Goal: Information Seeking & Learning: Check status

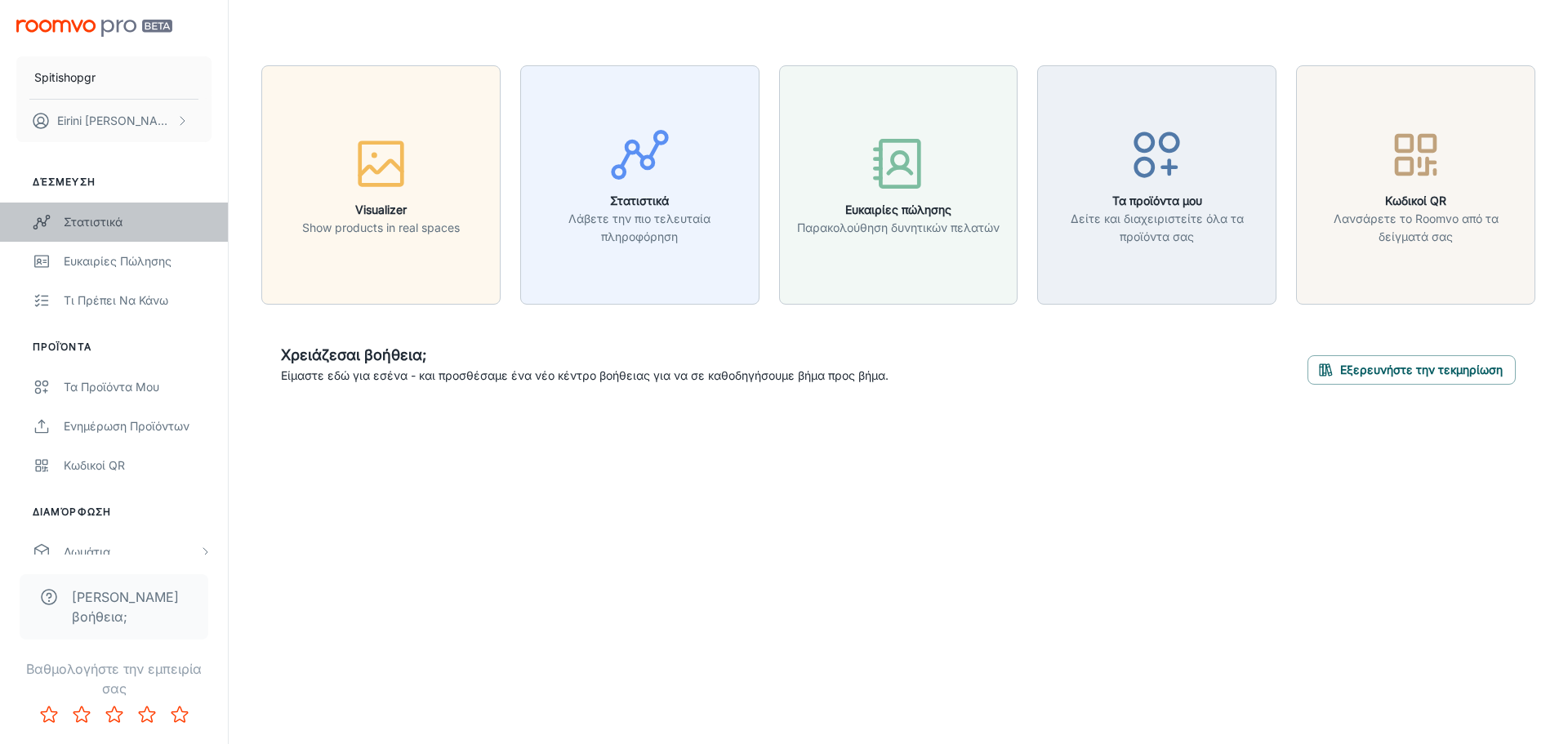
click at [92, 221] on div "Στατιστικά" at bounding box center [138, 222] width 148 height 18
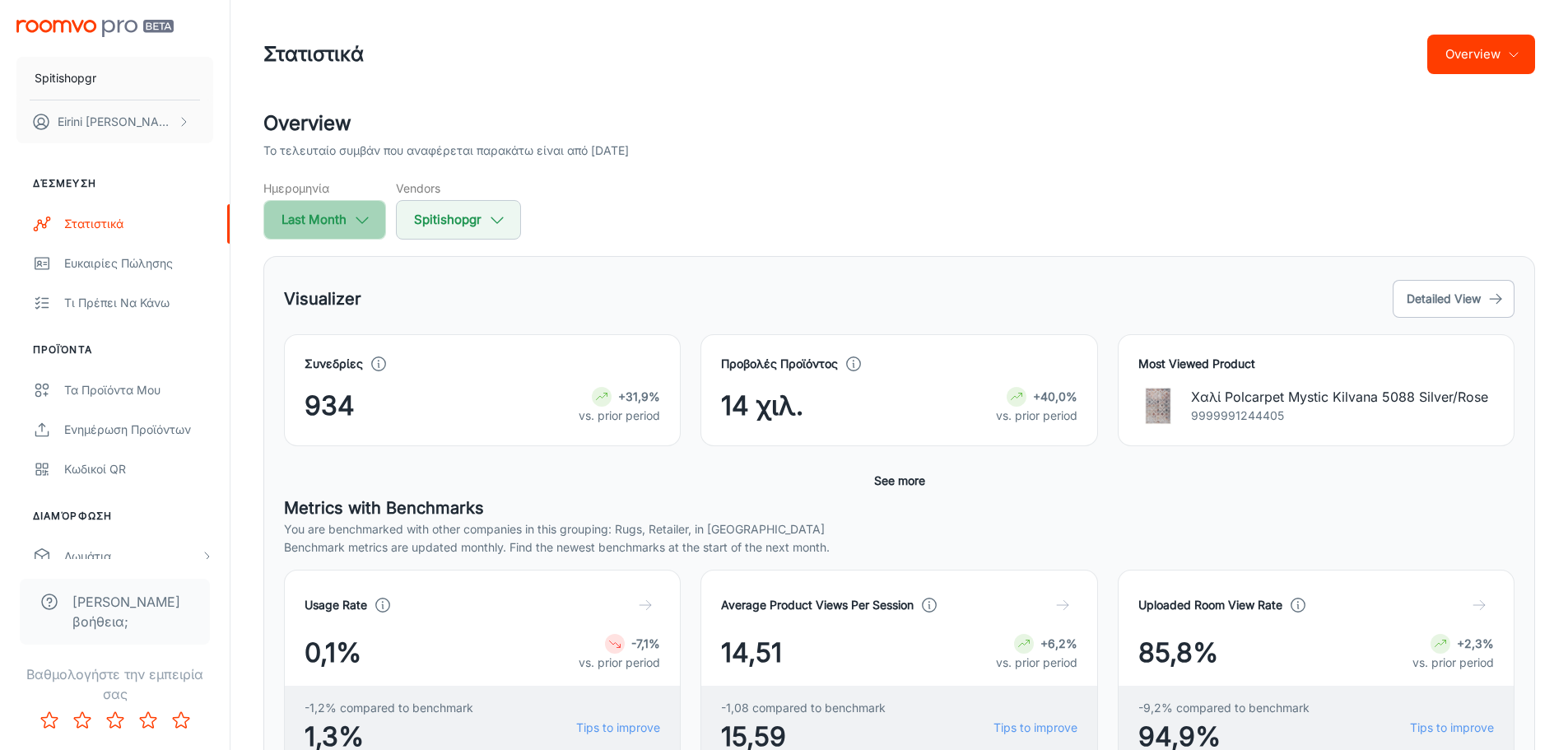
click at [357, 217] on icon "button" at bounding box center [362, 220] width 18 height 18
select select "7"
select select "2025"
select select "7"
select select "2025"
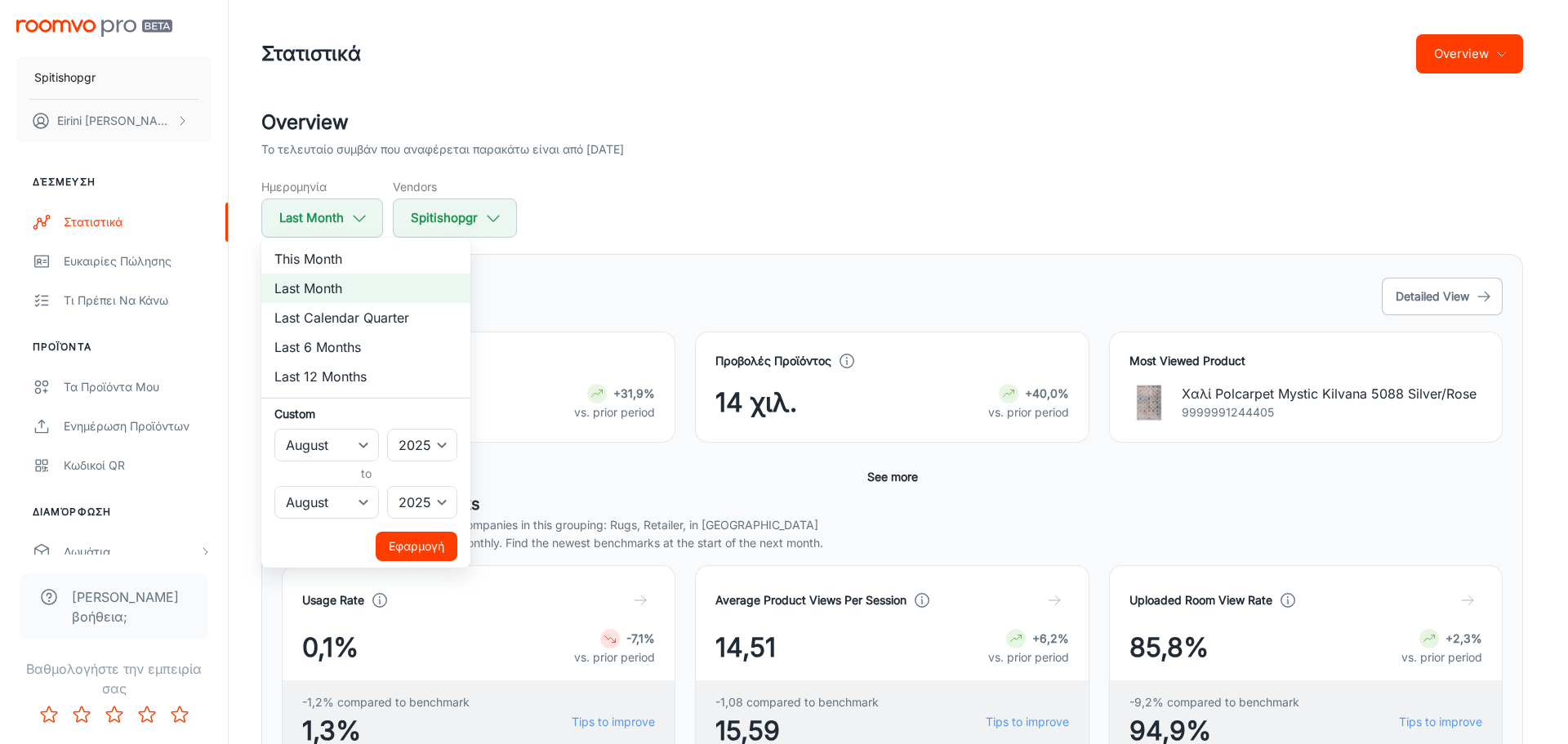
click at [414, 545] on button "Εφαρμογή" at bounding box center [416, 547] width 82 height 30
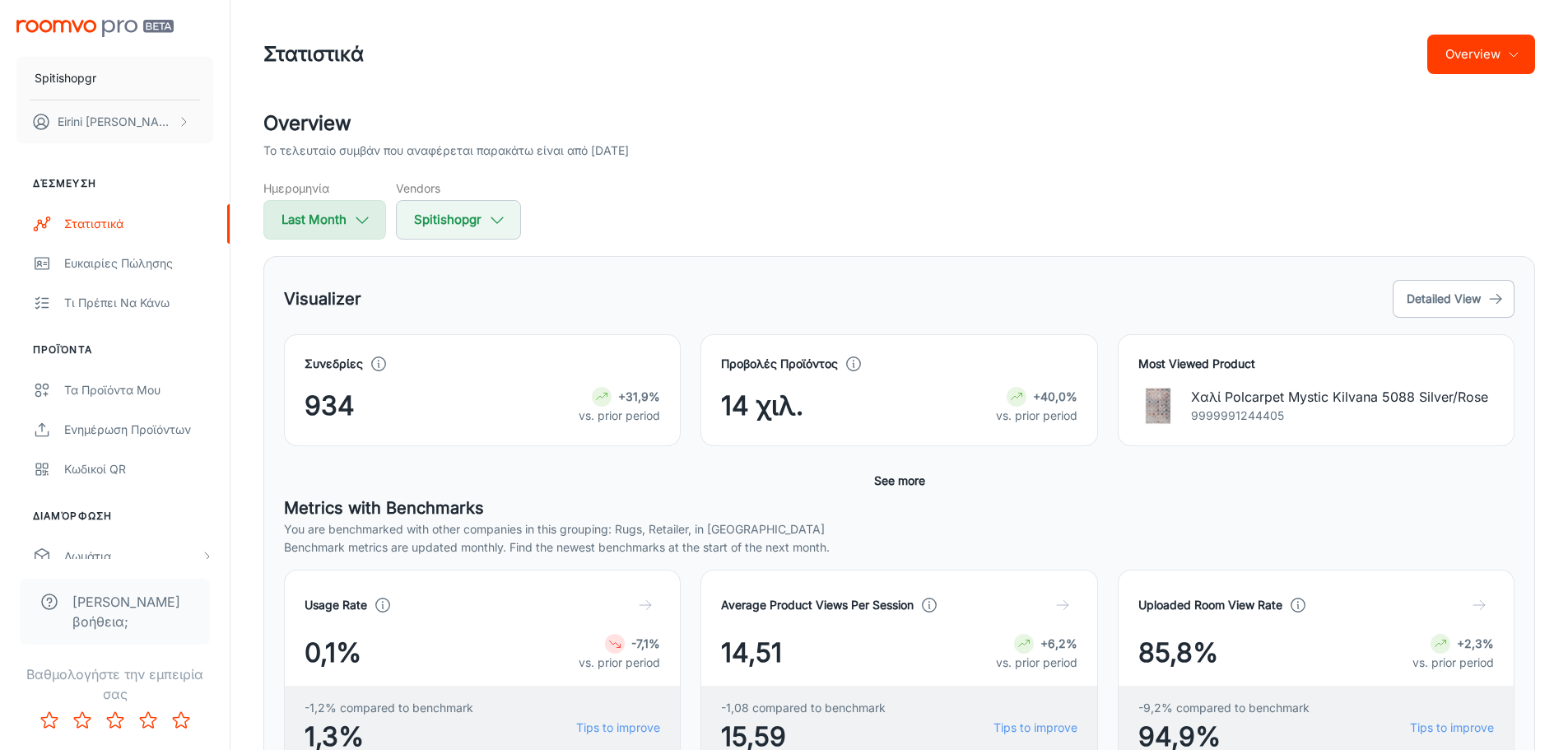
click at [329, 215] on button "Last Month" at bounding box center [324, 220] width 122 height 40
select select "7"
select select "2025"
select select "7"
select select "2025"
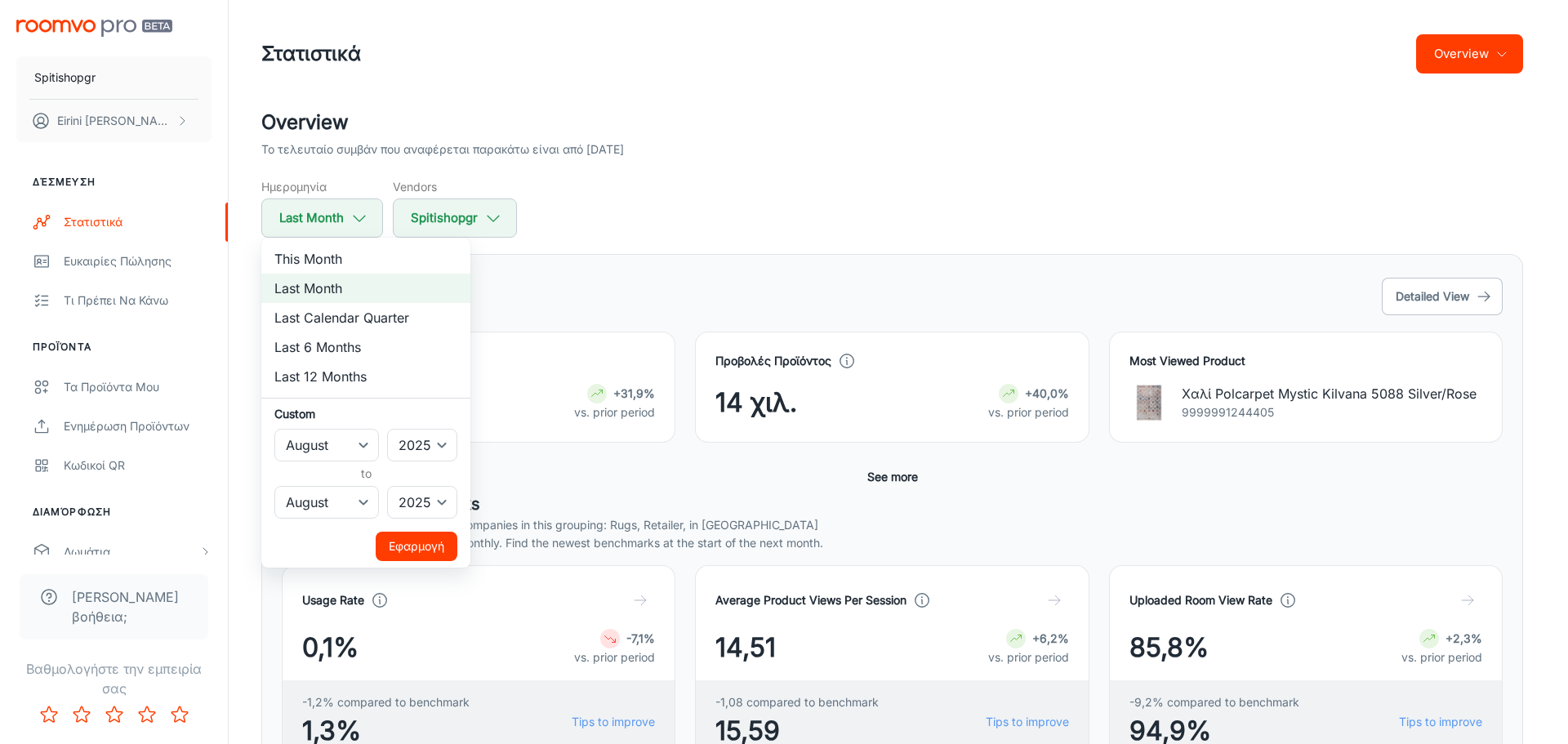
click at [407, 551] on button "Εφαρμογή" at bounding box center [416, 547] width 82 height 30
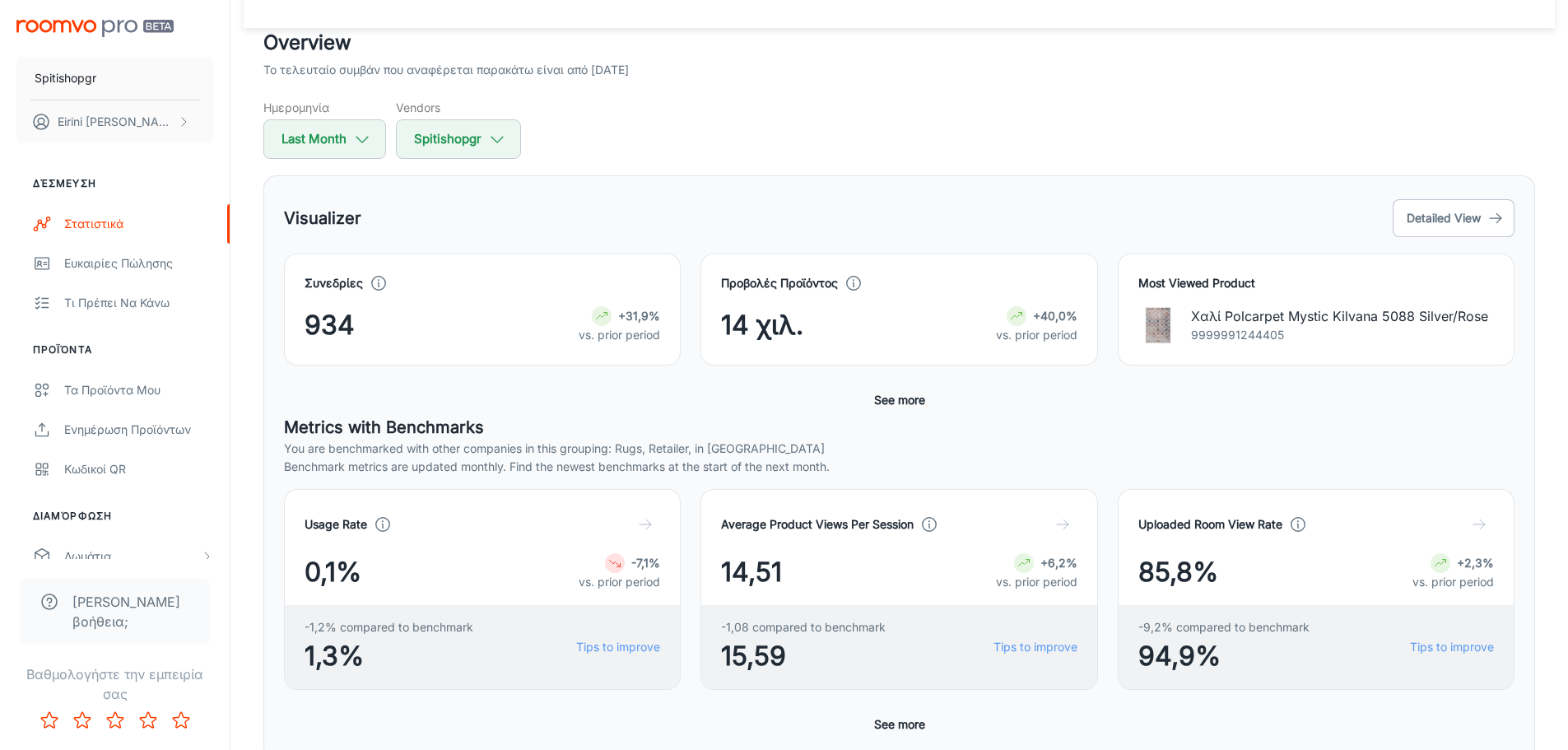
scroll to position [81, 0]
click at [900, 396] on button "See more" at bounding box center [900, 399] width 65 height 30
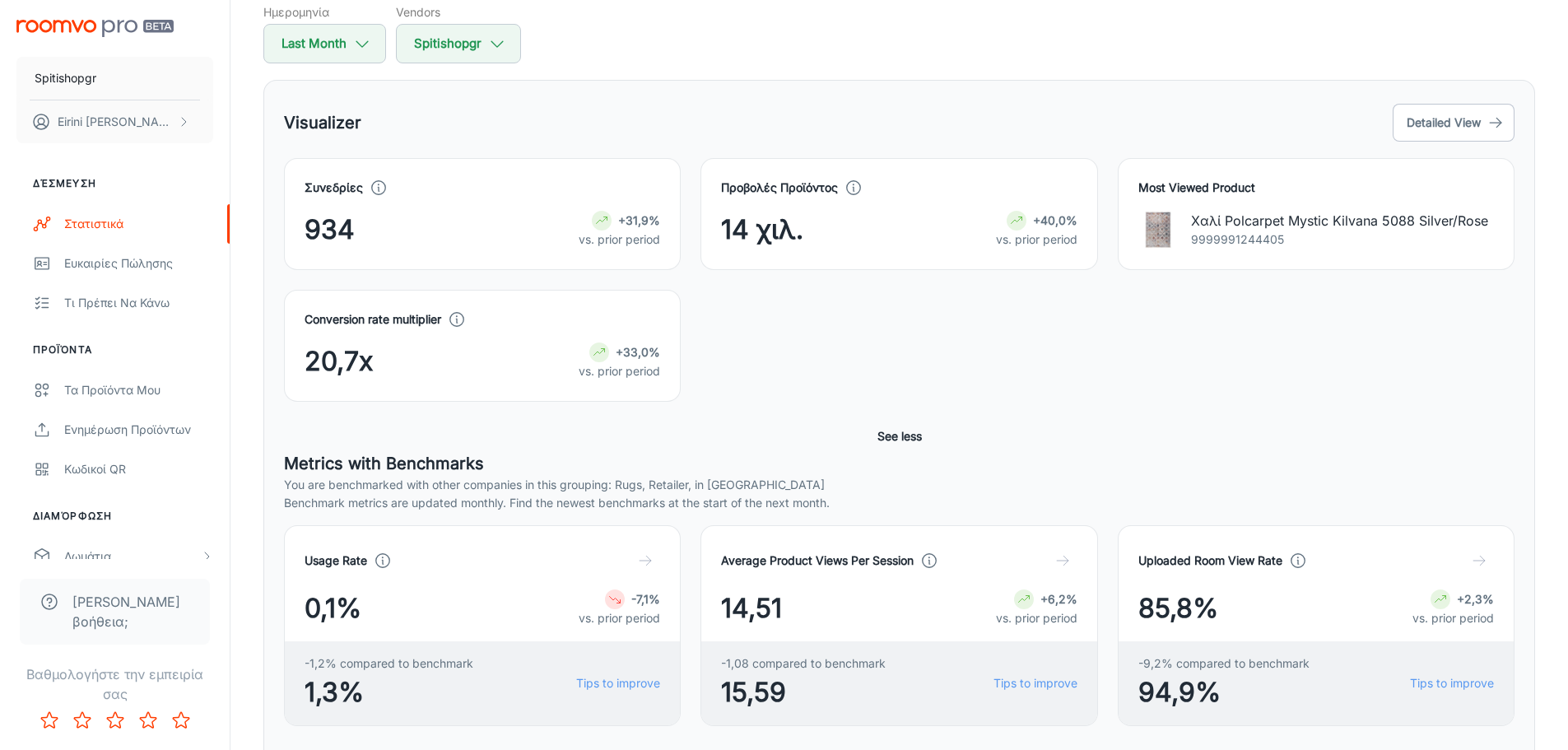
scroll to position [246, 0]
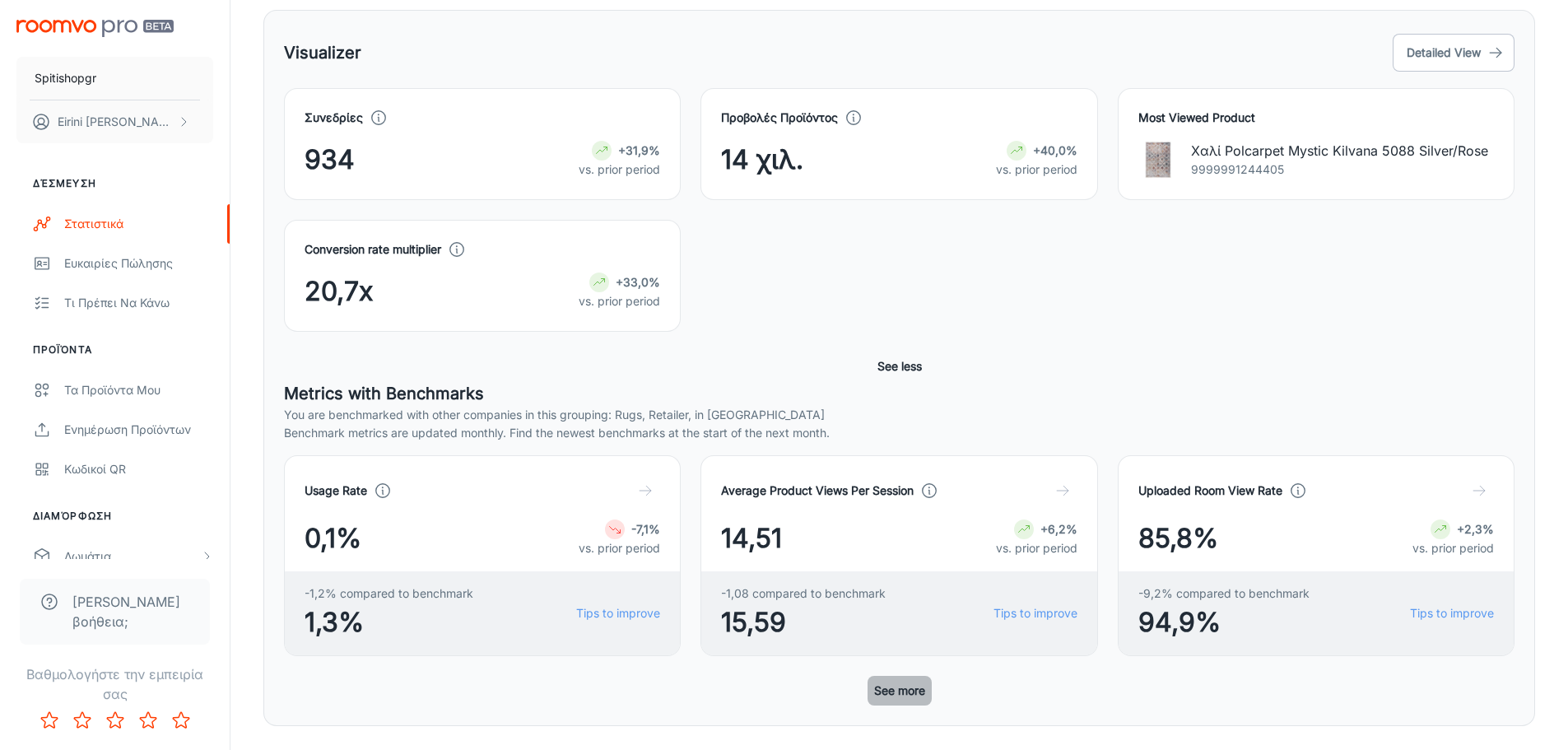
click at [897, 690] on button "See more" at bounding box center [900, 690] width 65 height 30
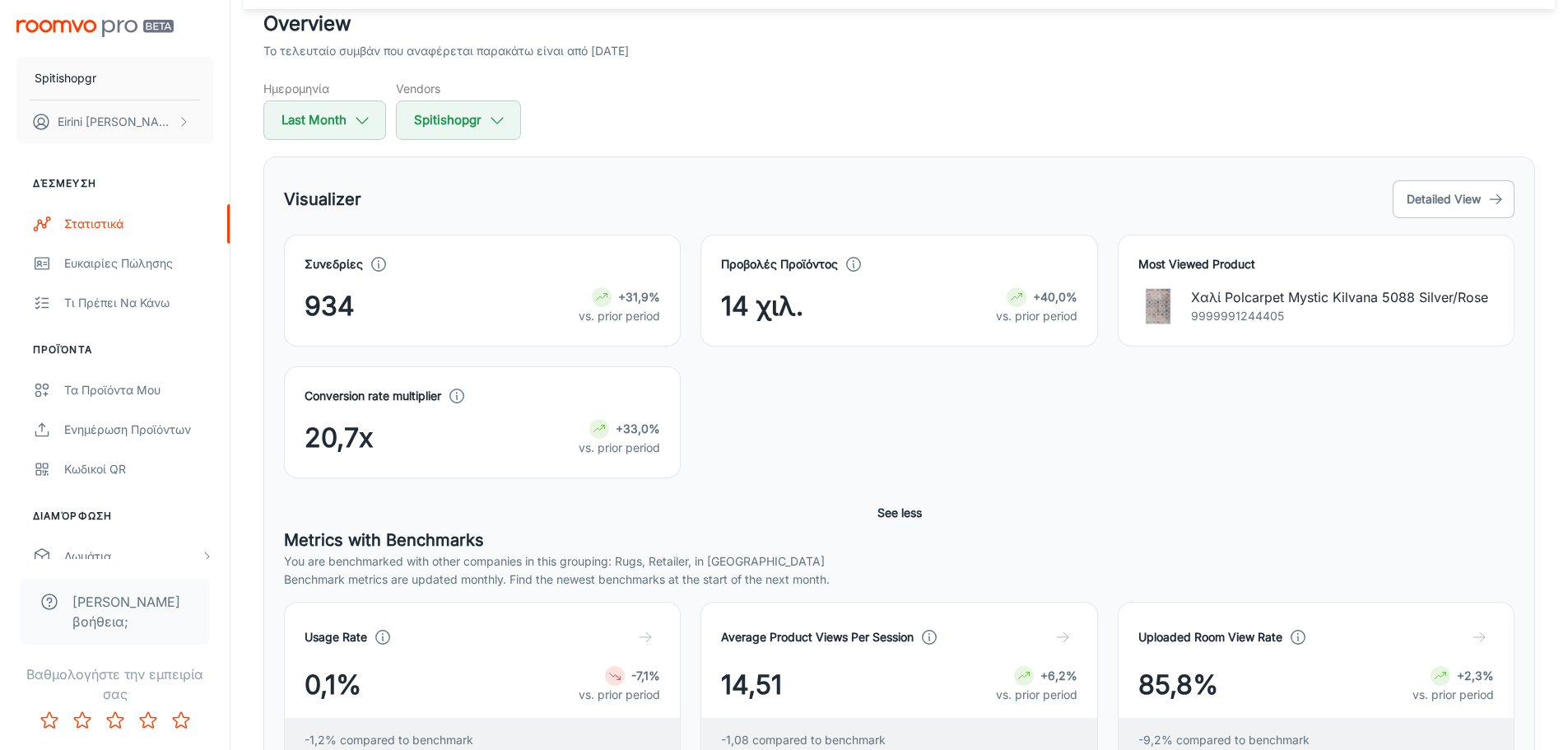
scroll to position [0, 0]
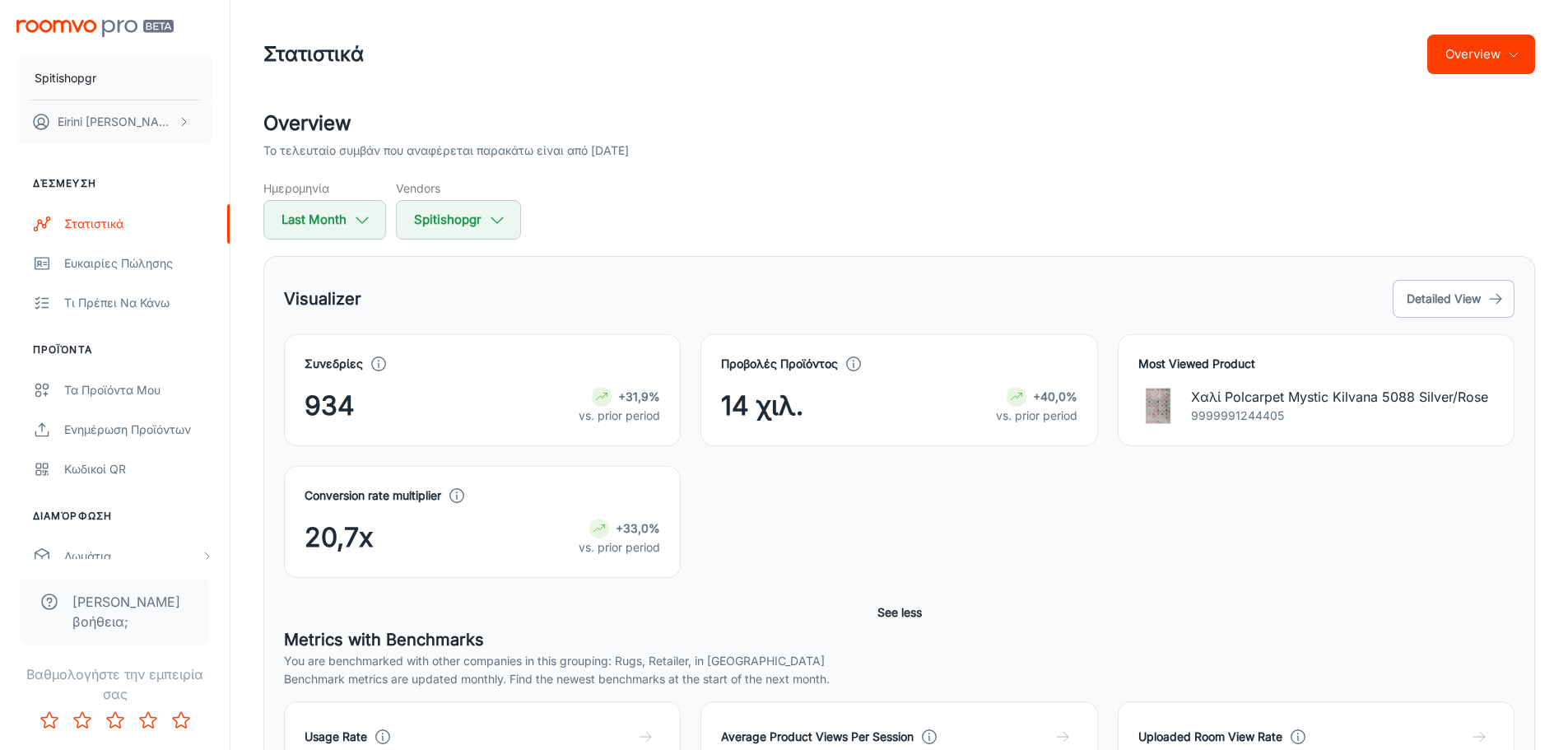
click at [814, 509] on div "Conversion rate multiplier 20,7x +33,0% vs. prior period" at bounding box center [889, 512] width 1250 height 132
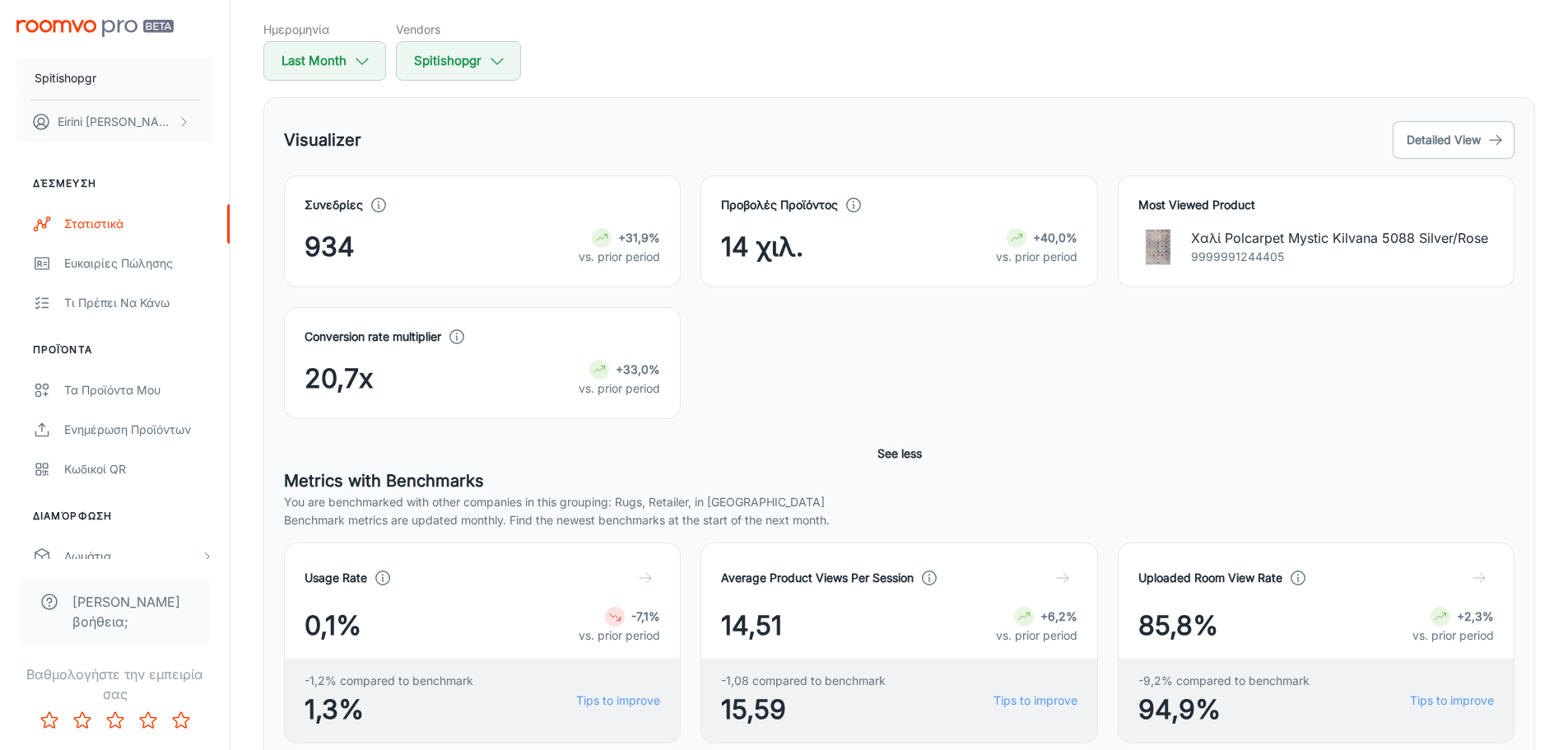
scroll to position [156, 0]
click at [366, 62] on icon "button" at bounding box center [362, 64] width 18 height 18
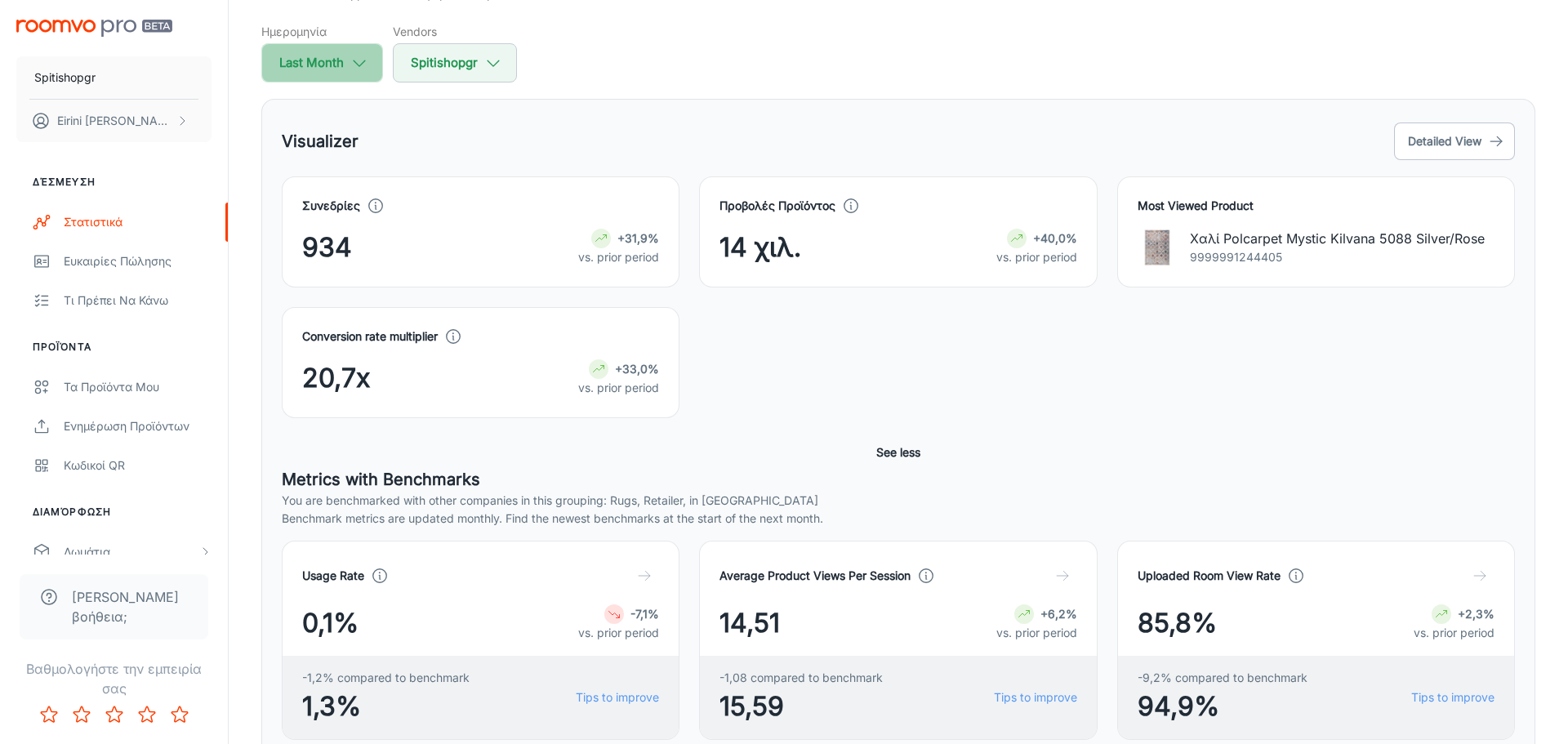
select select "7"
select select "2025"
select select "7"
select select "2025"
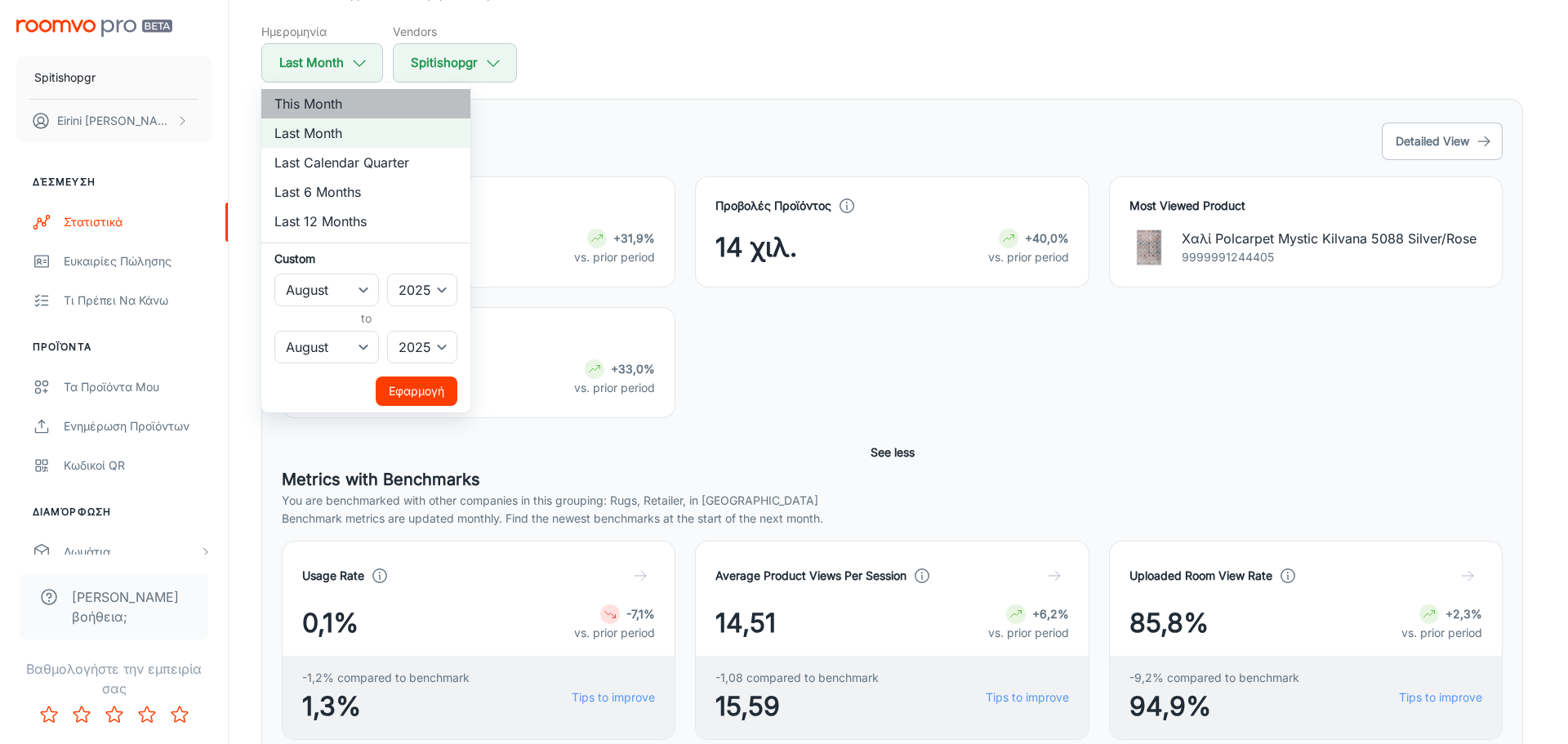
click at [360, 107] on li "This Month" at bounding box center [366, 103] width 209 height 30
select select "8"
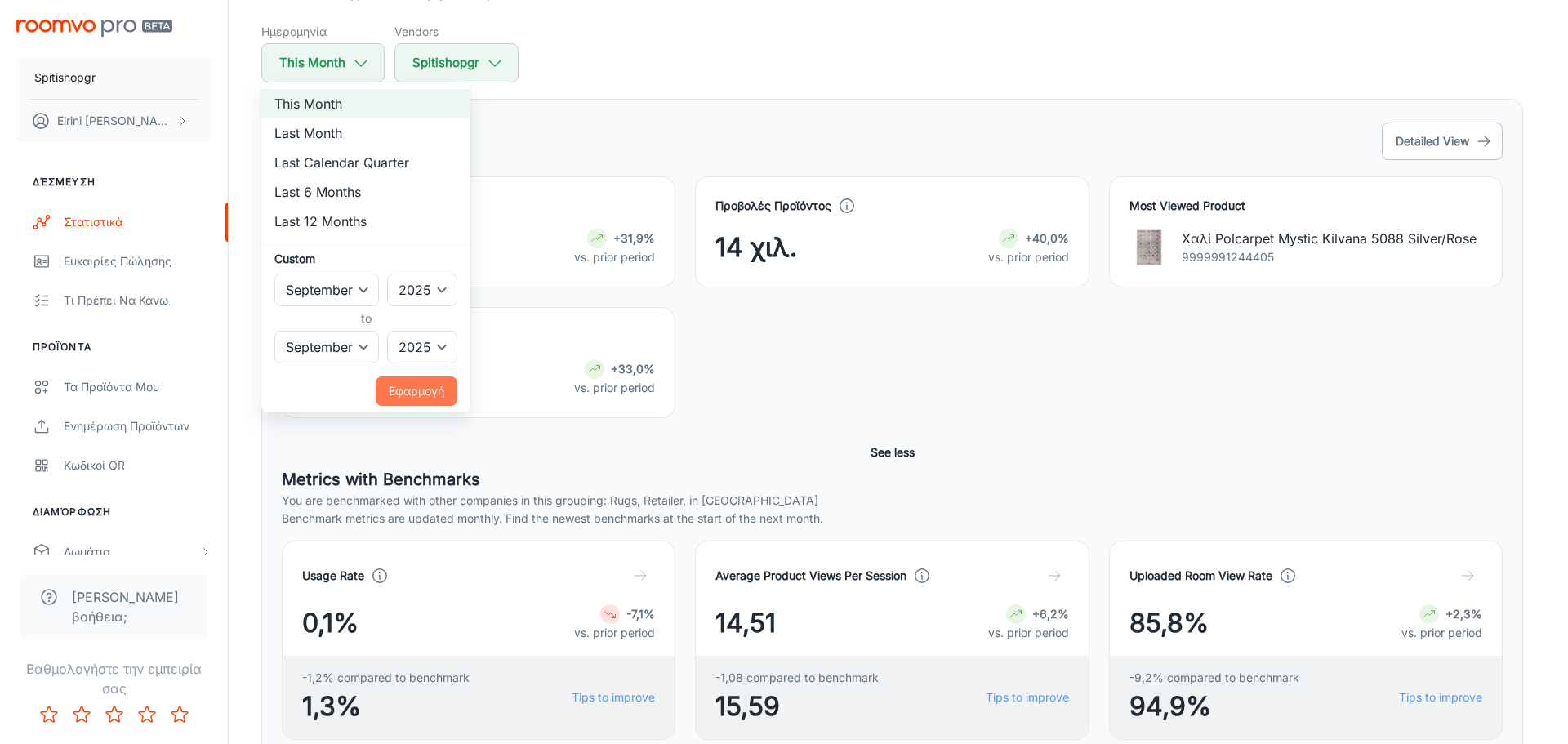
click at [416, 396] on button "Εφαρμογή" at bounding box center [416, 391] width 82 height 30
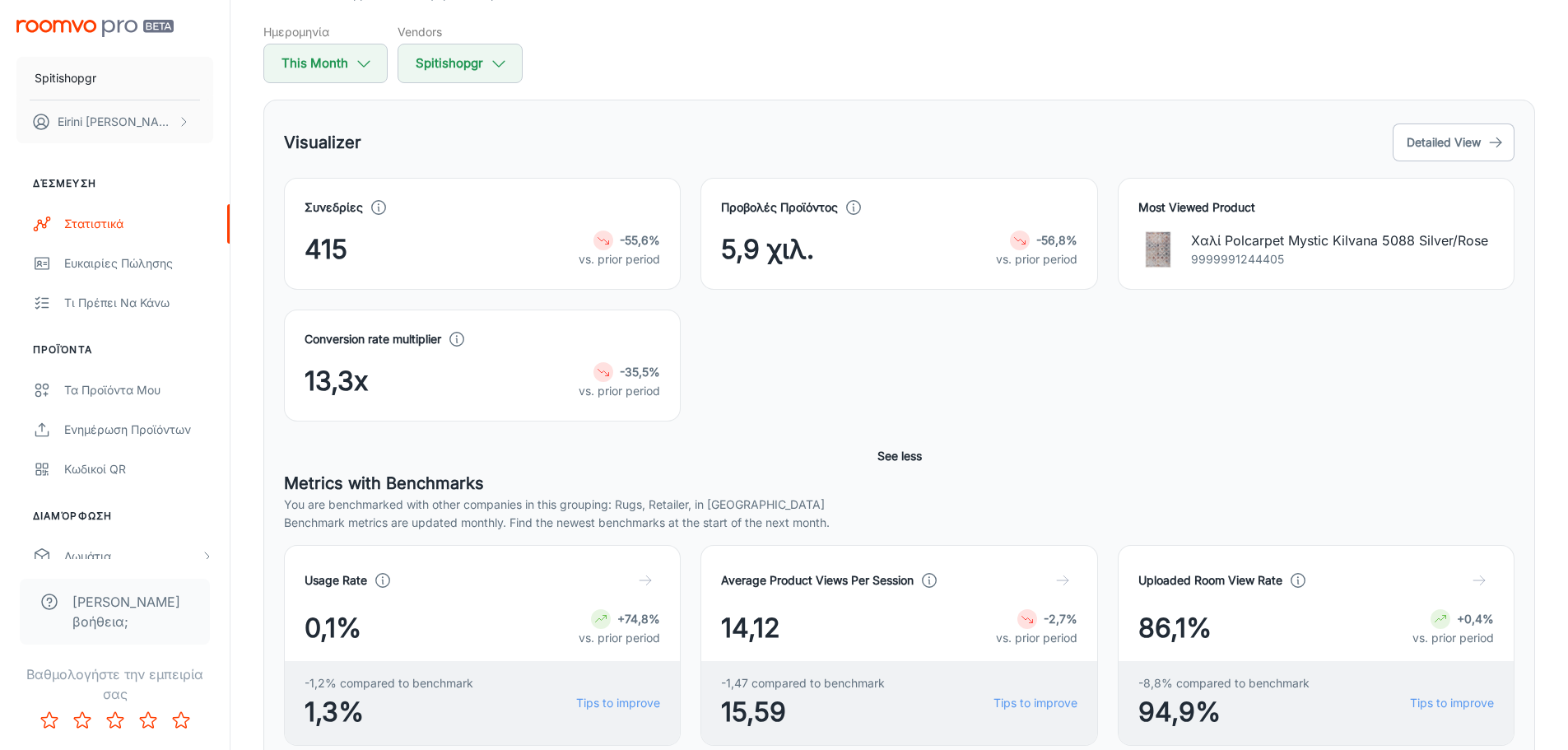
click at [911, 452] on button "See less" at bounding box center [900, 456] width 58 height 30
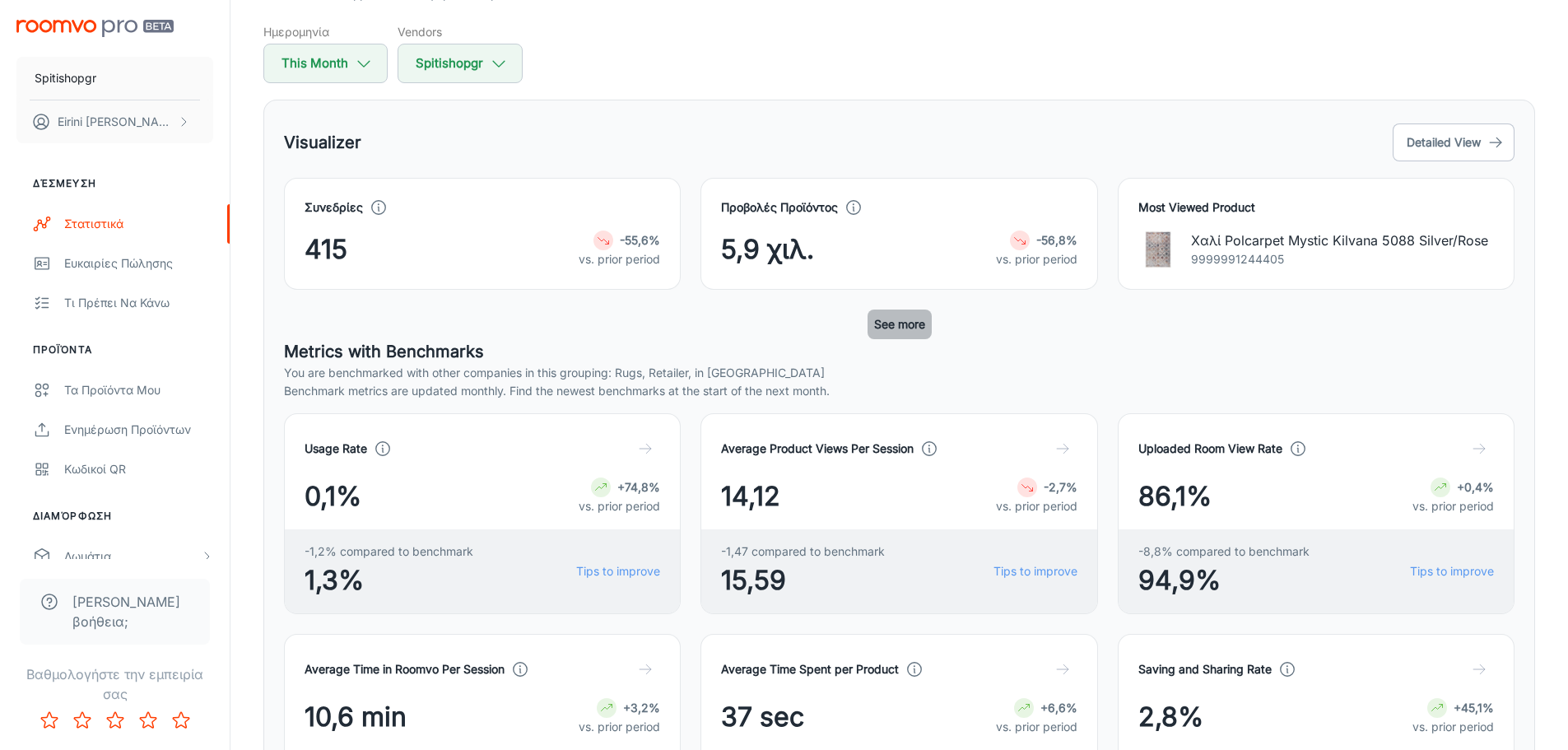
click at [902, 327] on button "See more" at bounding box center [900, 325] width 65 height 30
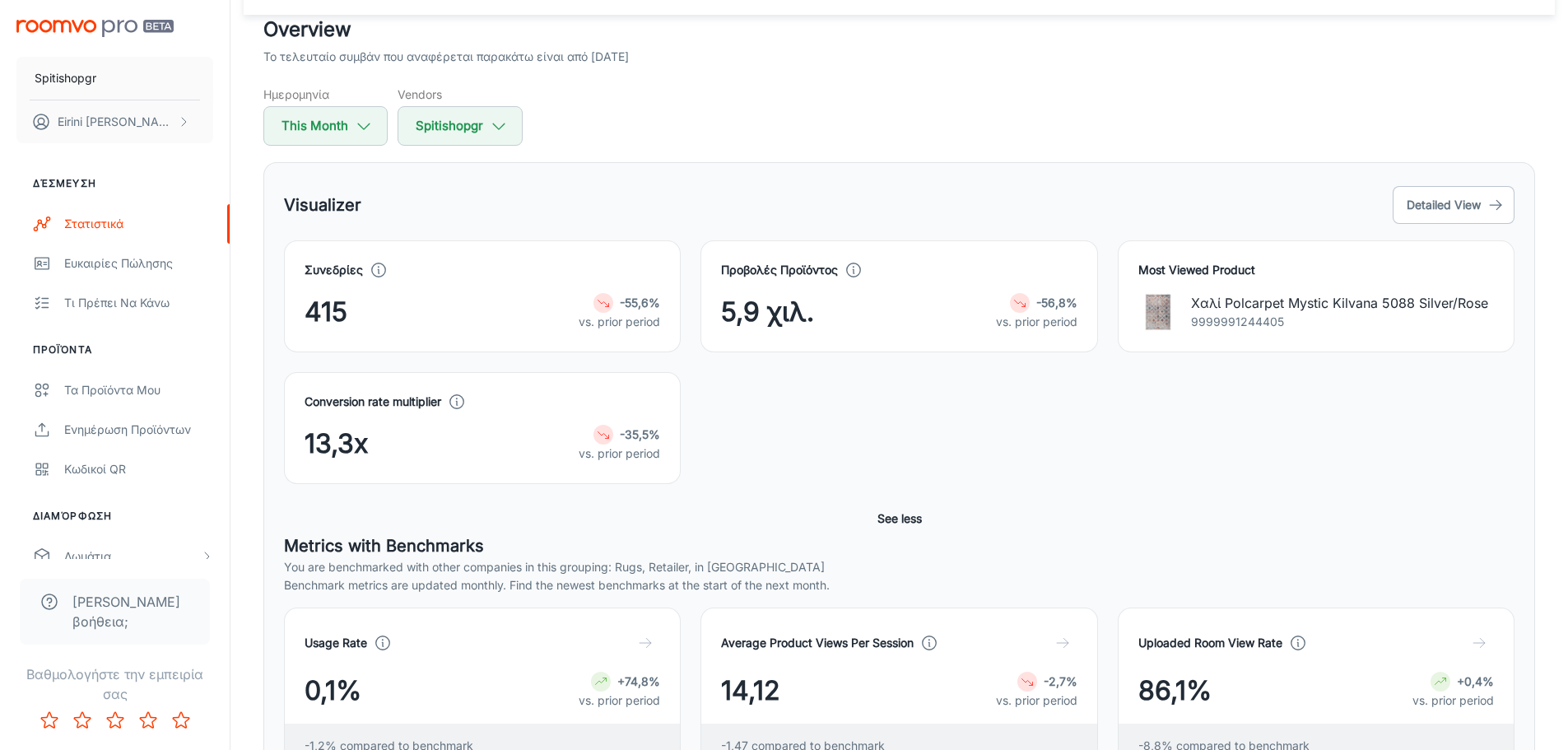
scroll to position [0, 0]
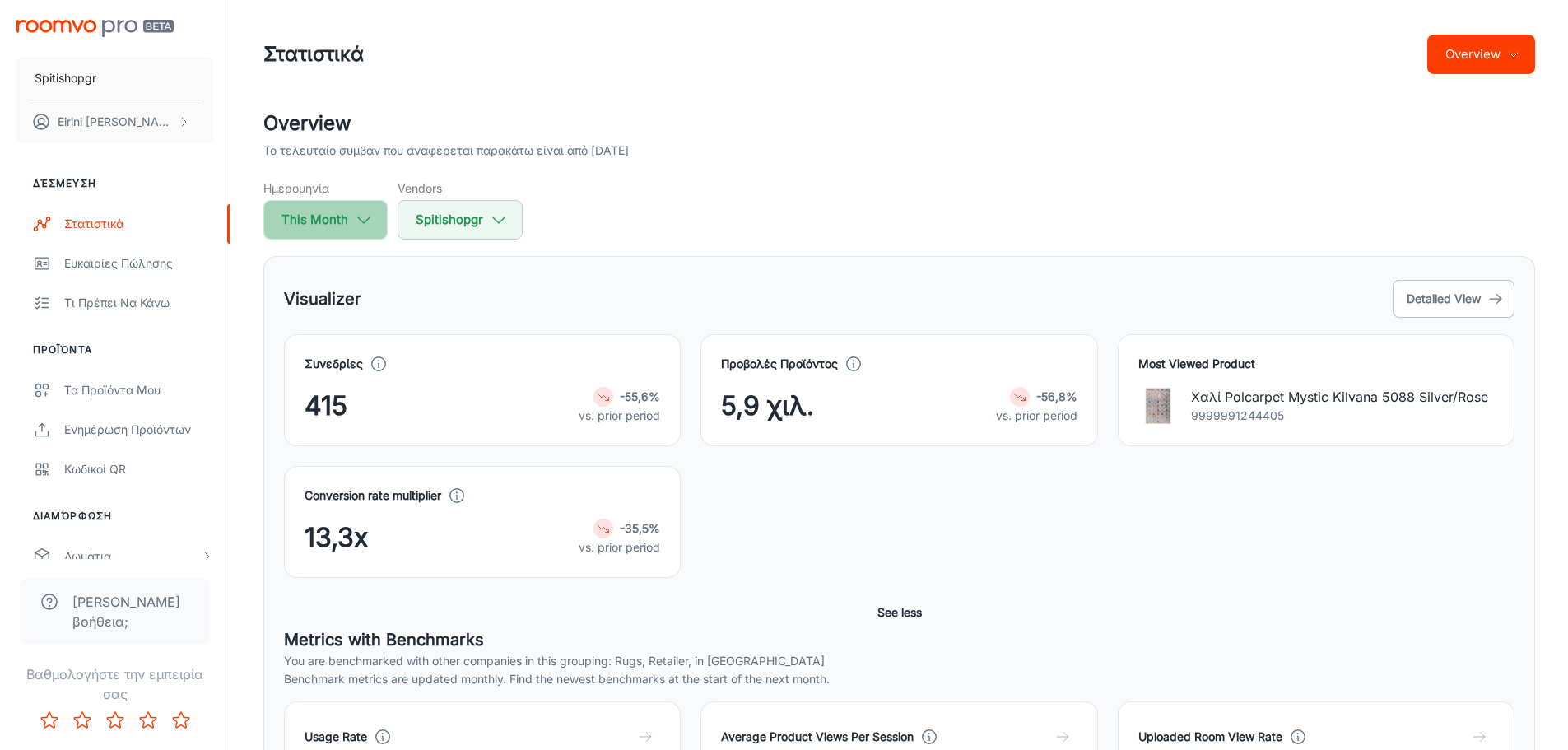
click at [329, 219] on button "This Month" at bounding box center [325, 220] width 124 height 40
select select "8"
select select "2025"
select select "8"
select select "2025"
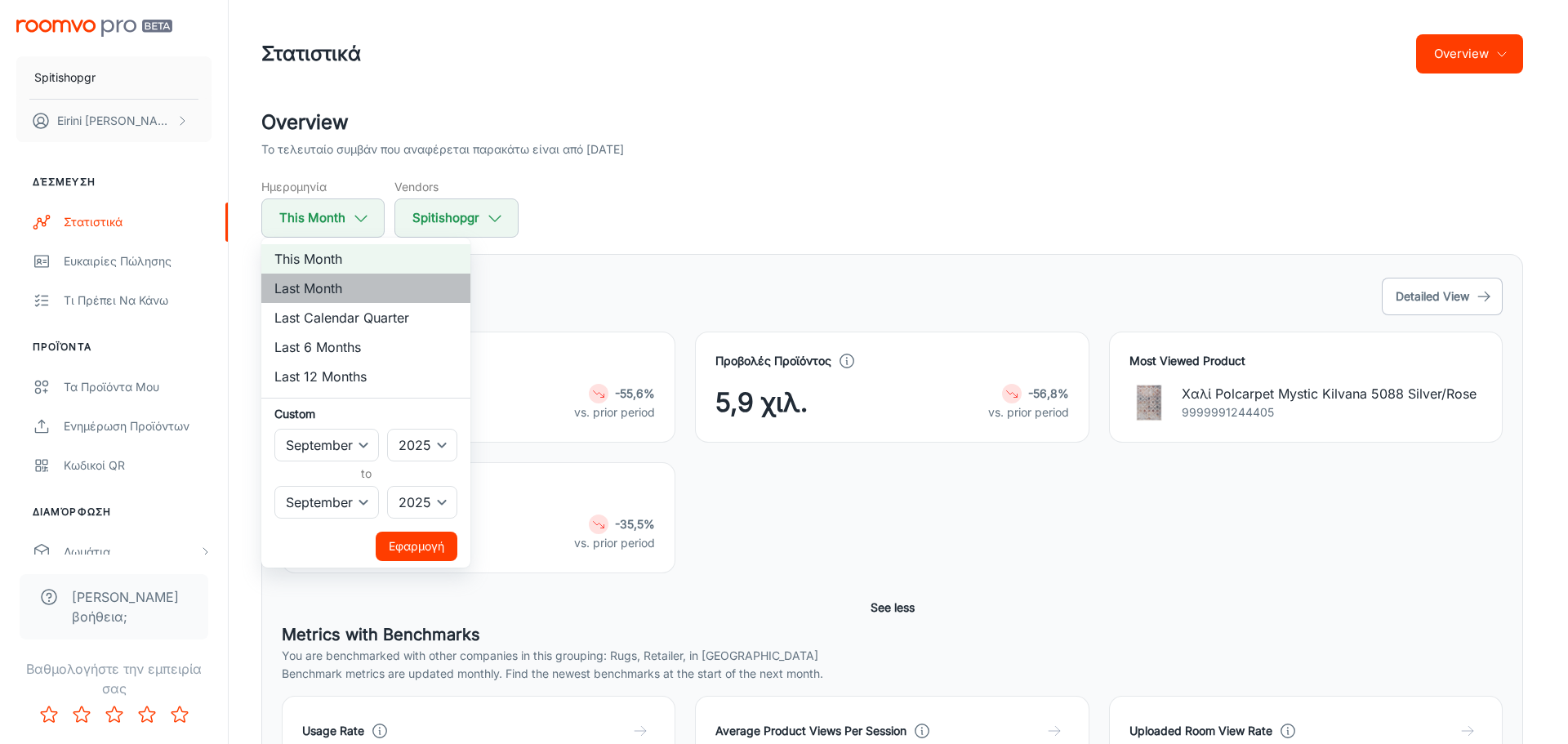
click at [324, 287] on li "Last Month" at bounding box center [366, 289] width 209 height 30
select select "7"
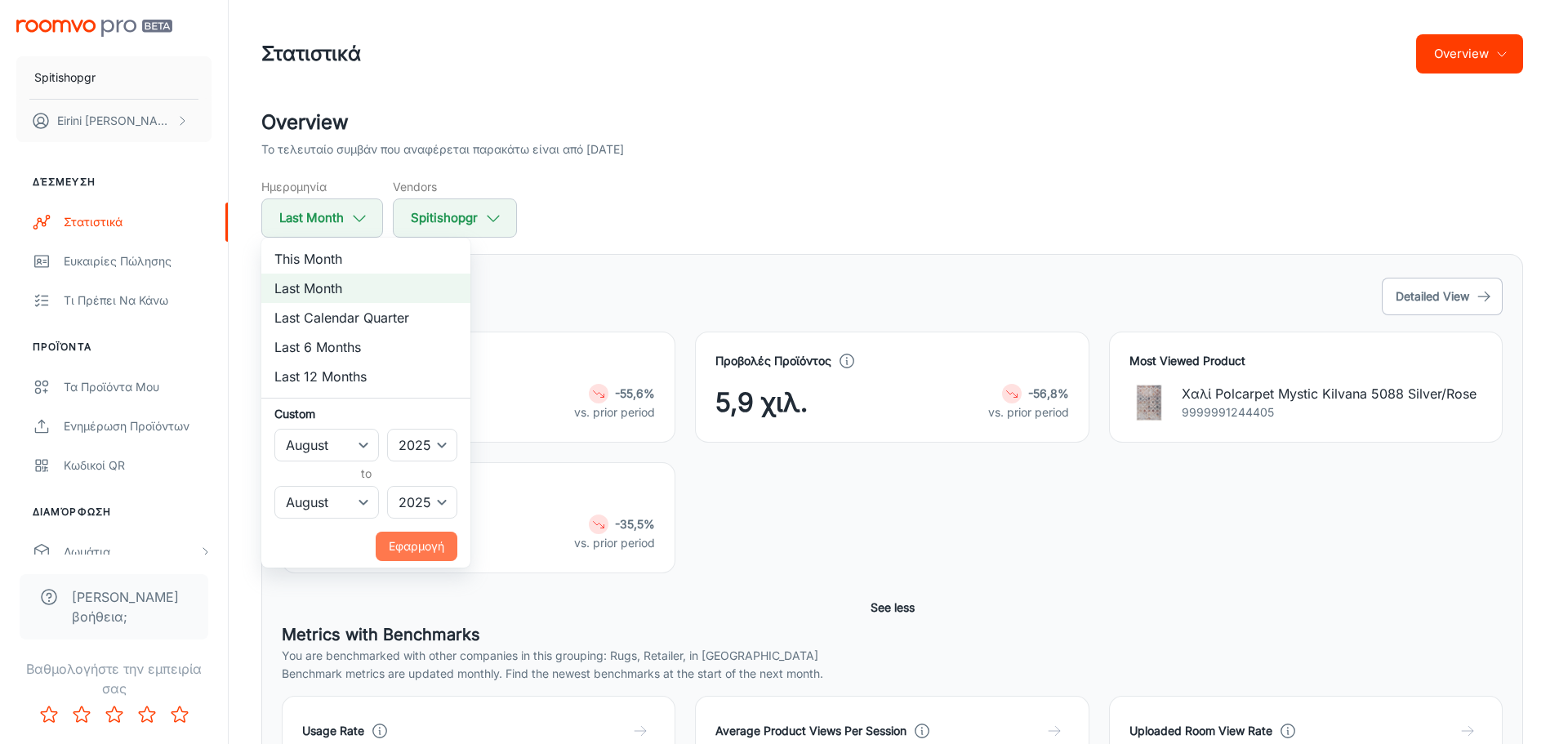
click at [429, 546] on button "Εφαρμογή" at bounding box center [416, 547] width 82 height 30
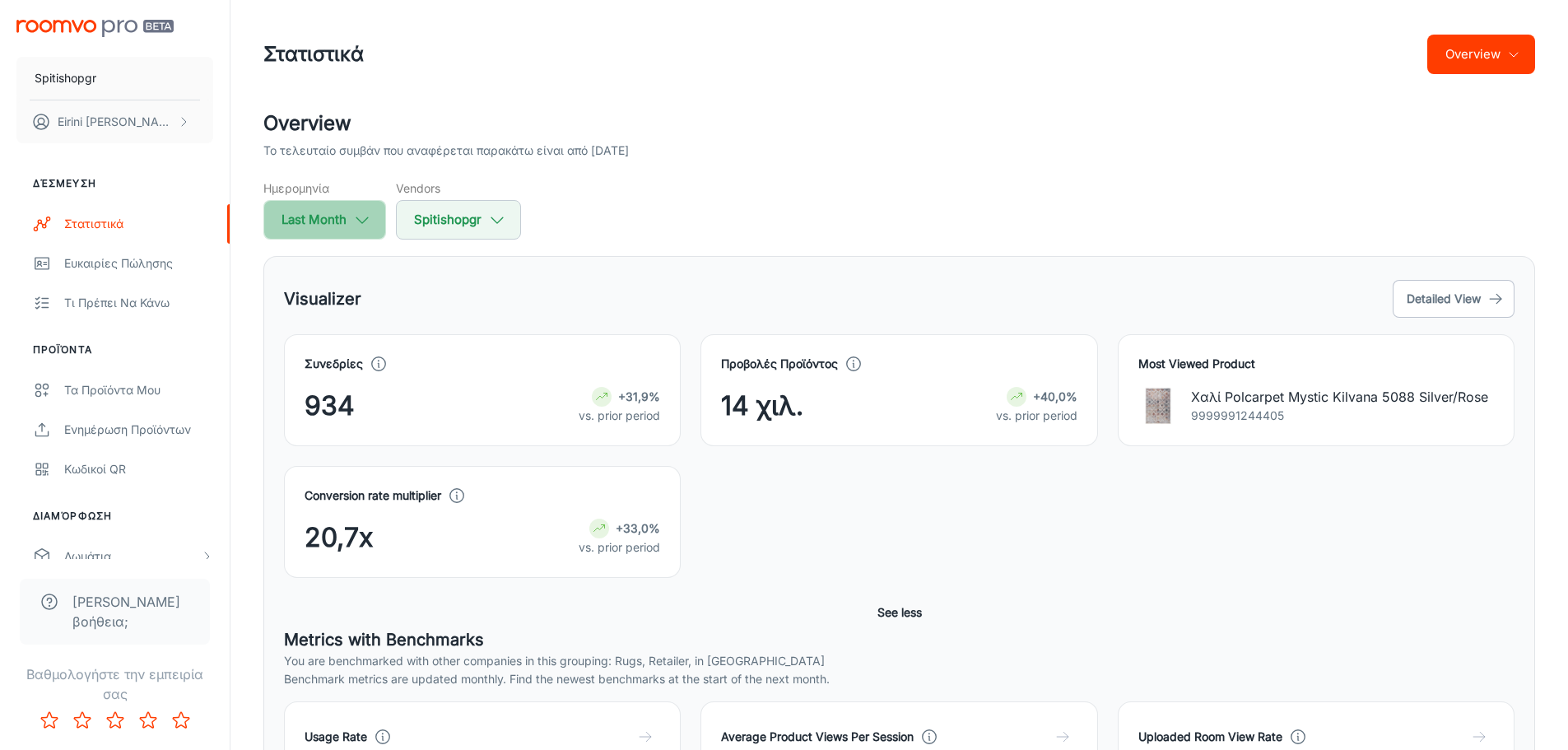
click at [331, 214] on button "Last Month" at bounding box center [324, 220] width 122 height 40
select select "7"
select select "2025"
select select "7"
select select "2025"
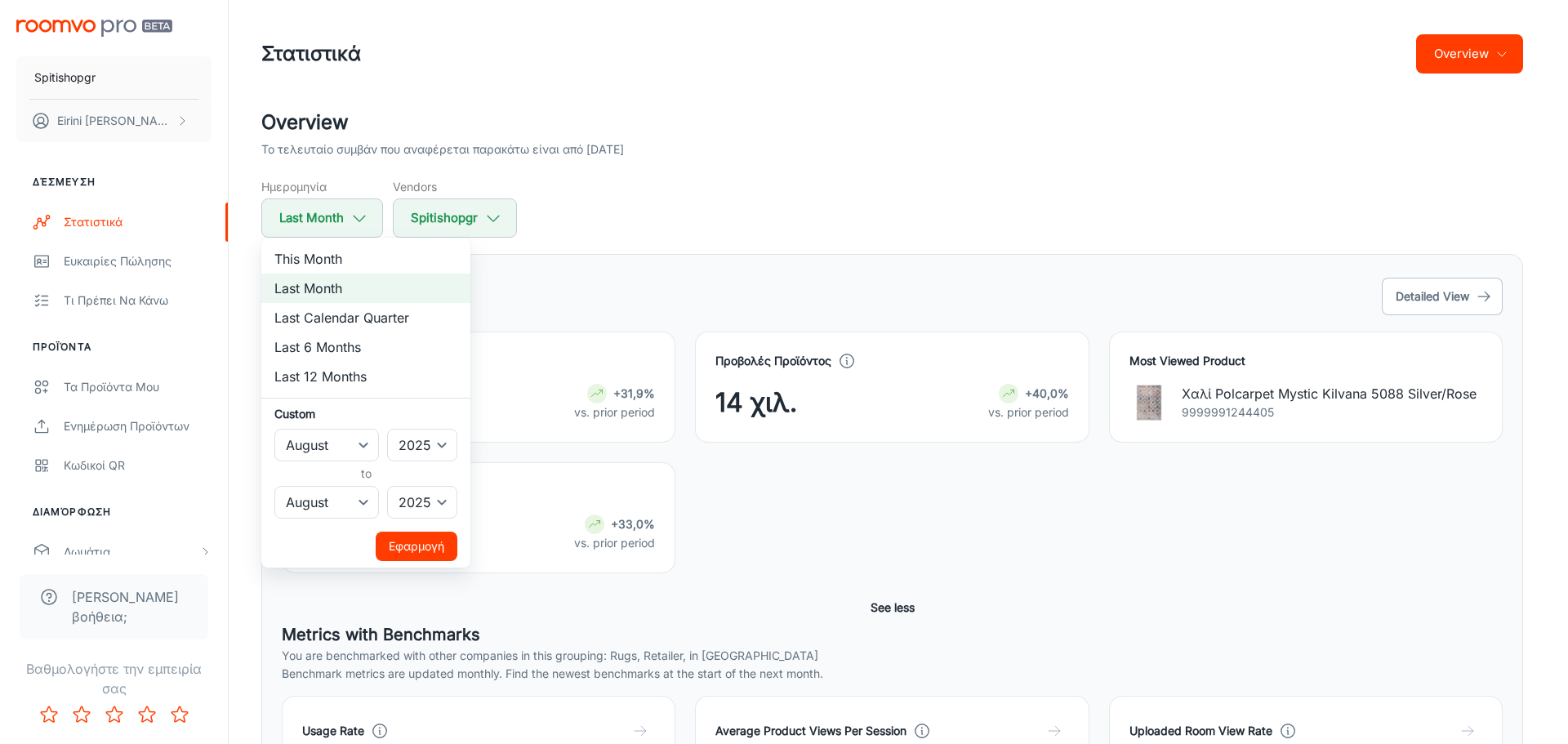
click at [497, 279] on div at bounding box center [784, 372] width 1568 height 744
